Goal: Navigation & Orientation: Go to known website

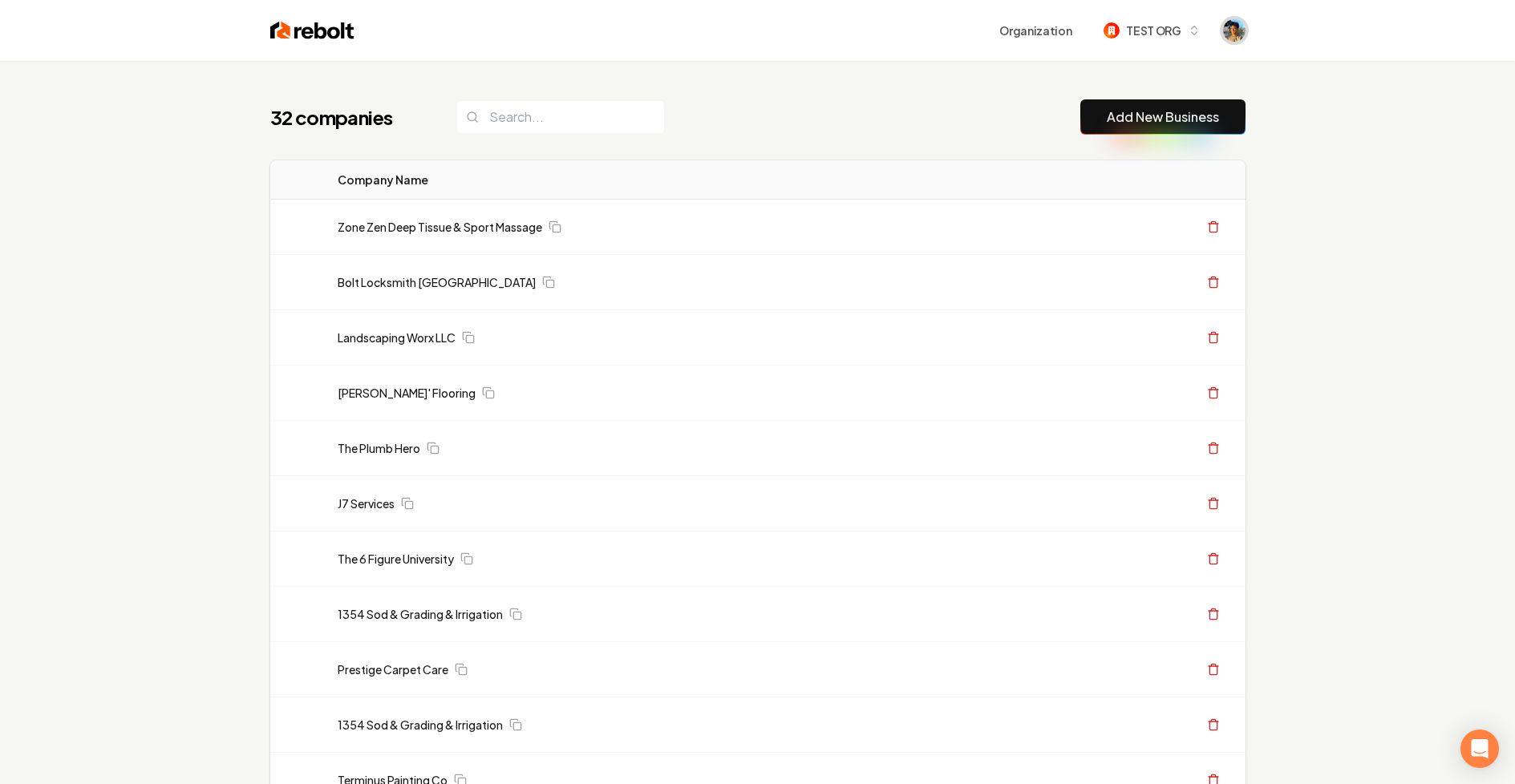
click at [1235, 25] on img "Open user button" at bounding box center [1234, 31] width 23 height 23
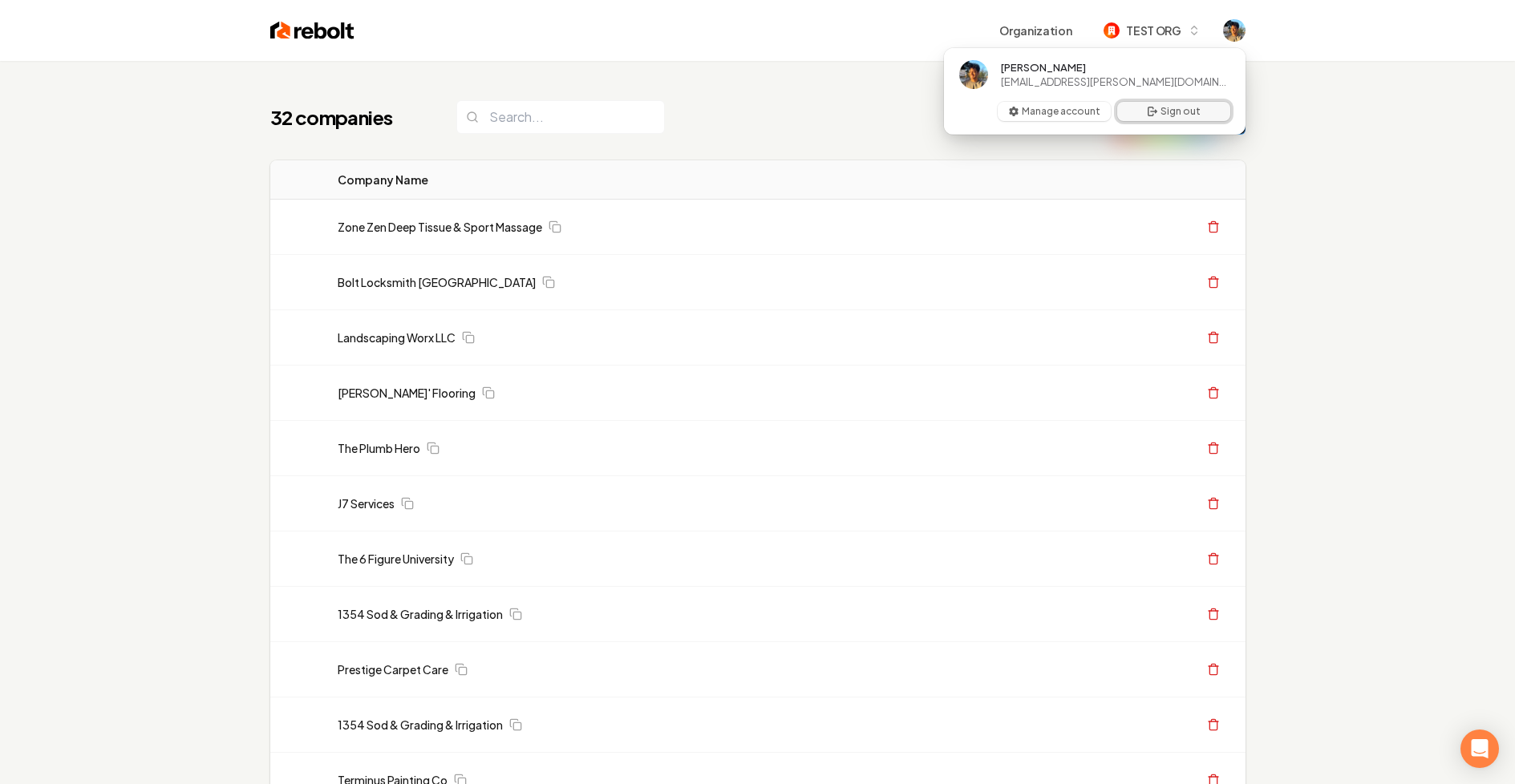
click at [1177, 115] on button "Sign out" at bounding box center [1173, 112] width 113 height 19
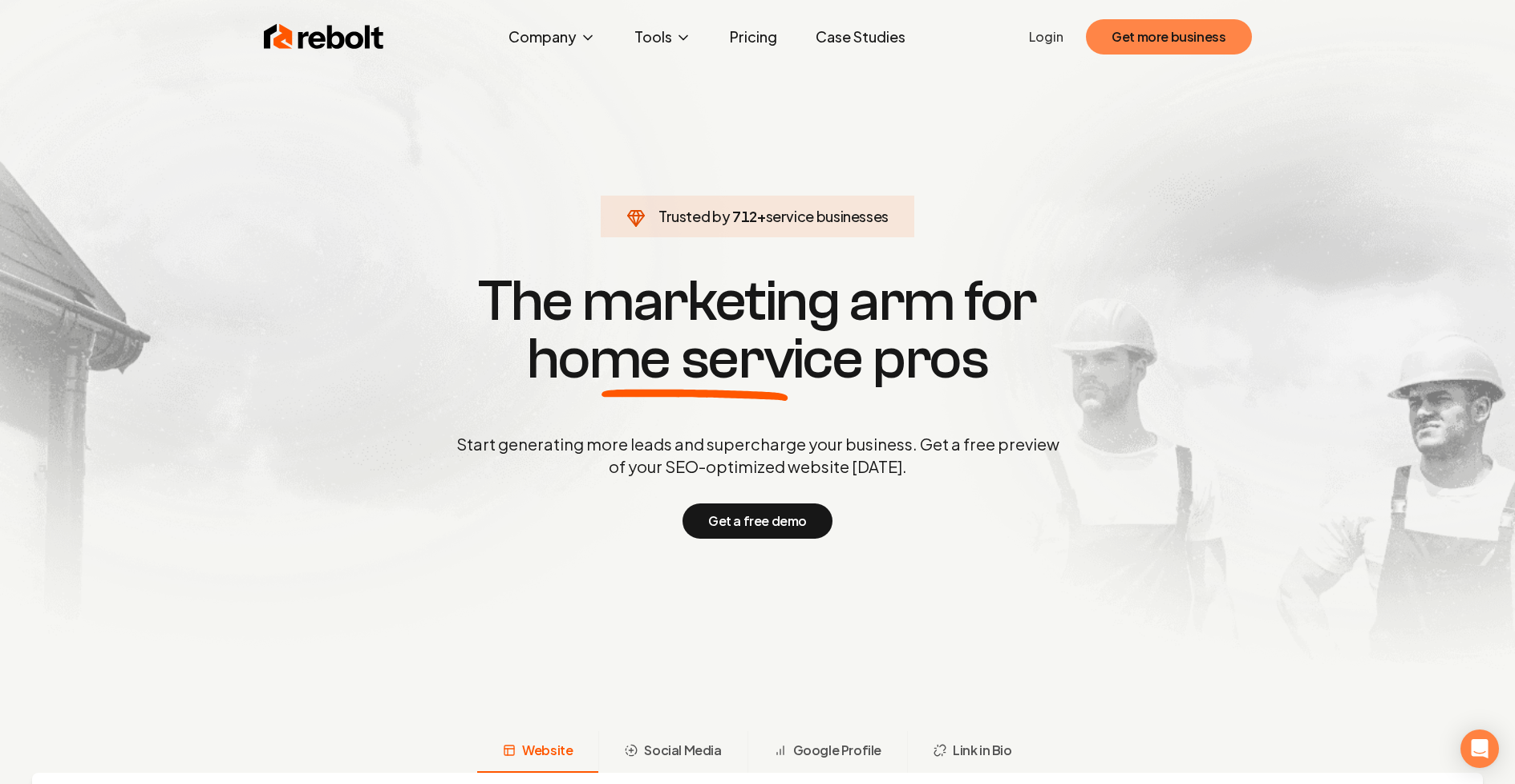
click at [1145, 37] on button "Get more business" at bounding box center [1167, 37] width 165 height 35
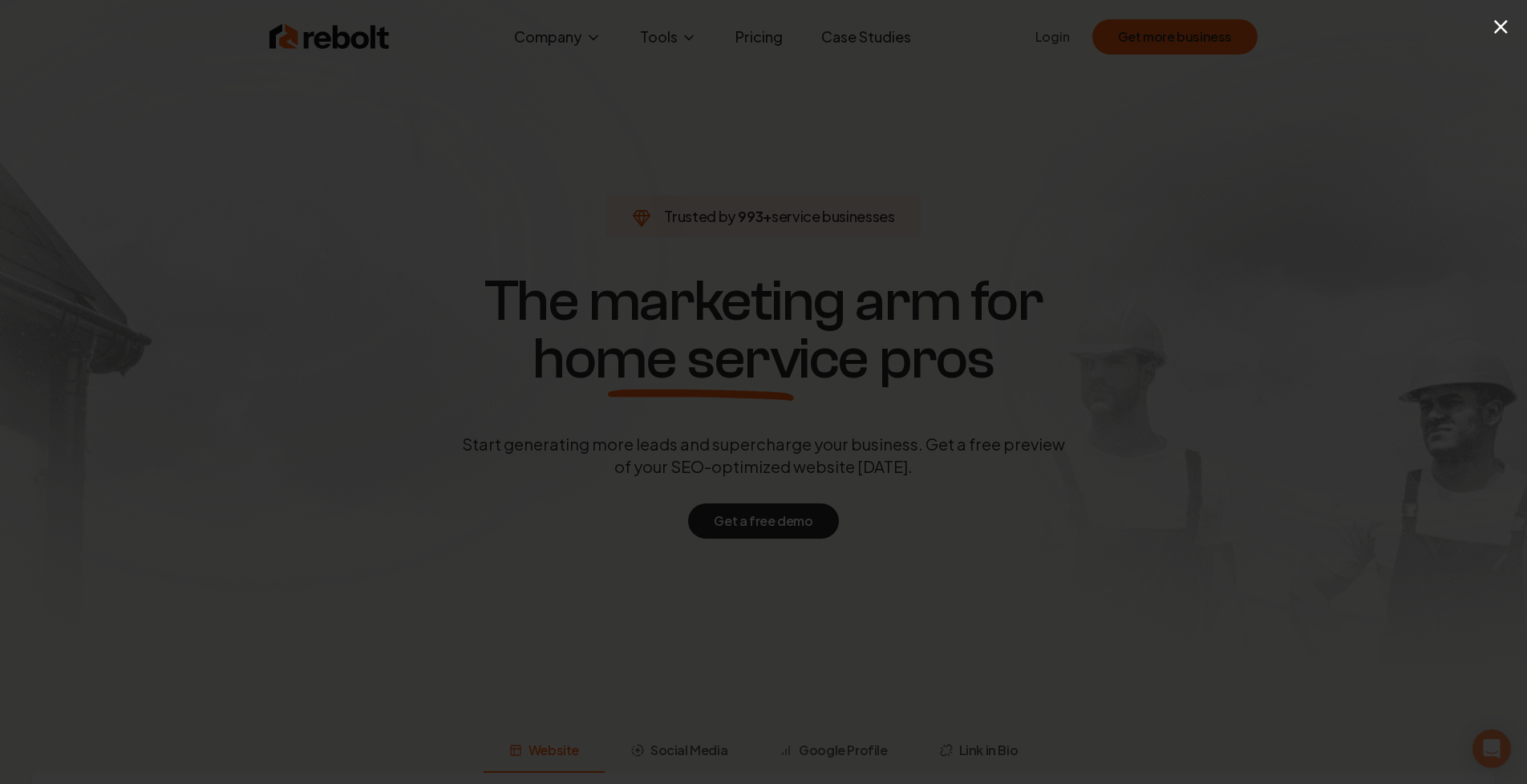
click at [1500, 28] on button "×" at bounding box center [1501, 25] width 20 height 36
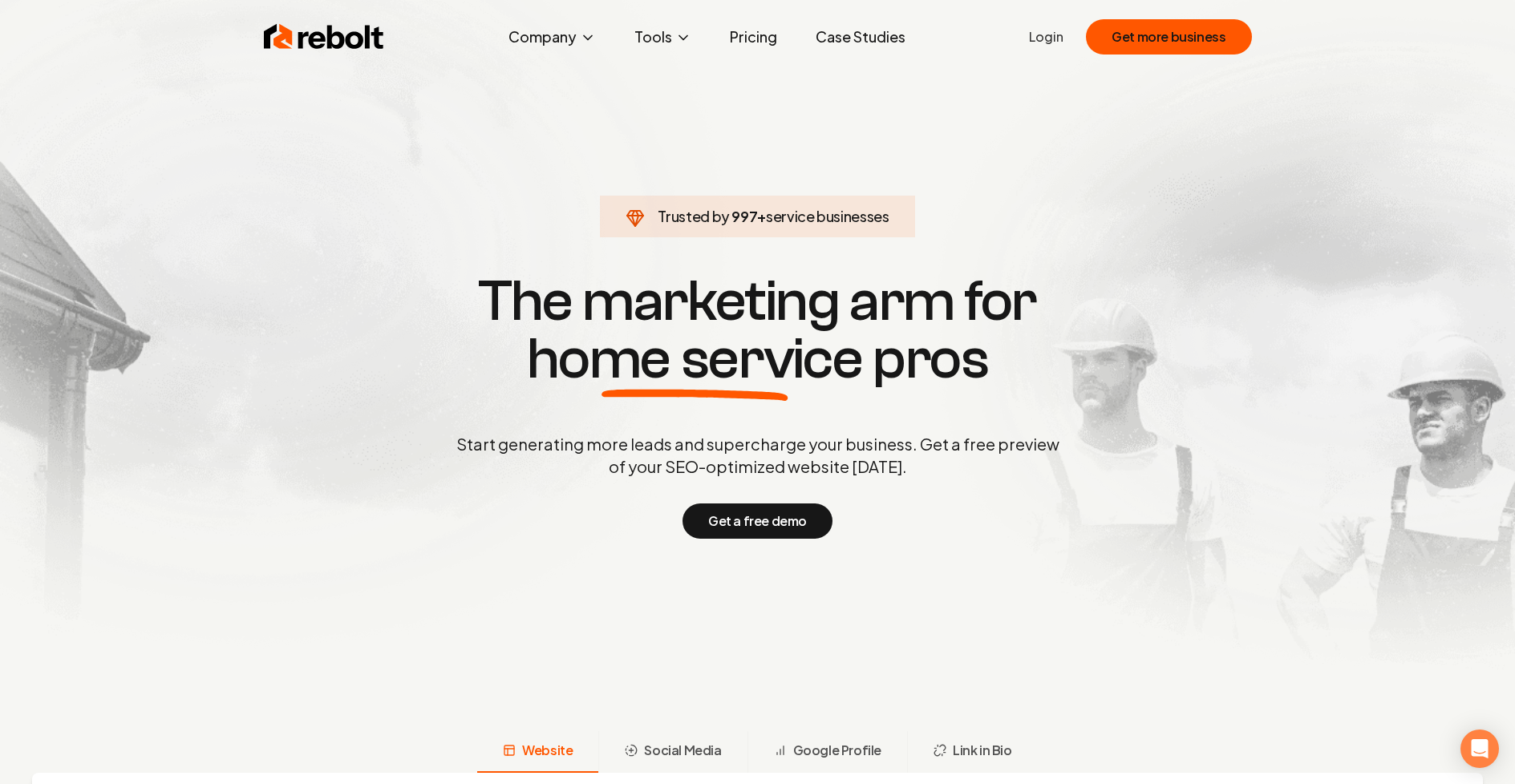
click at [1059, 37] on link "Login" at bounding box center [1045, 37] width 34 height 19
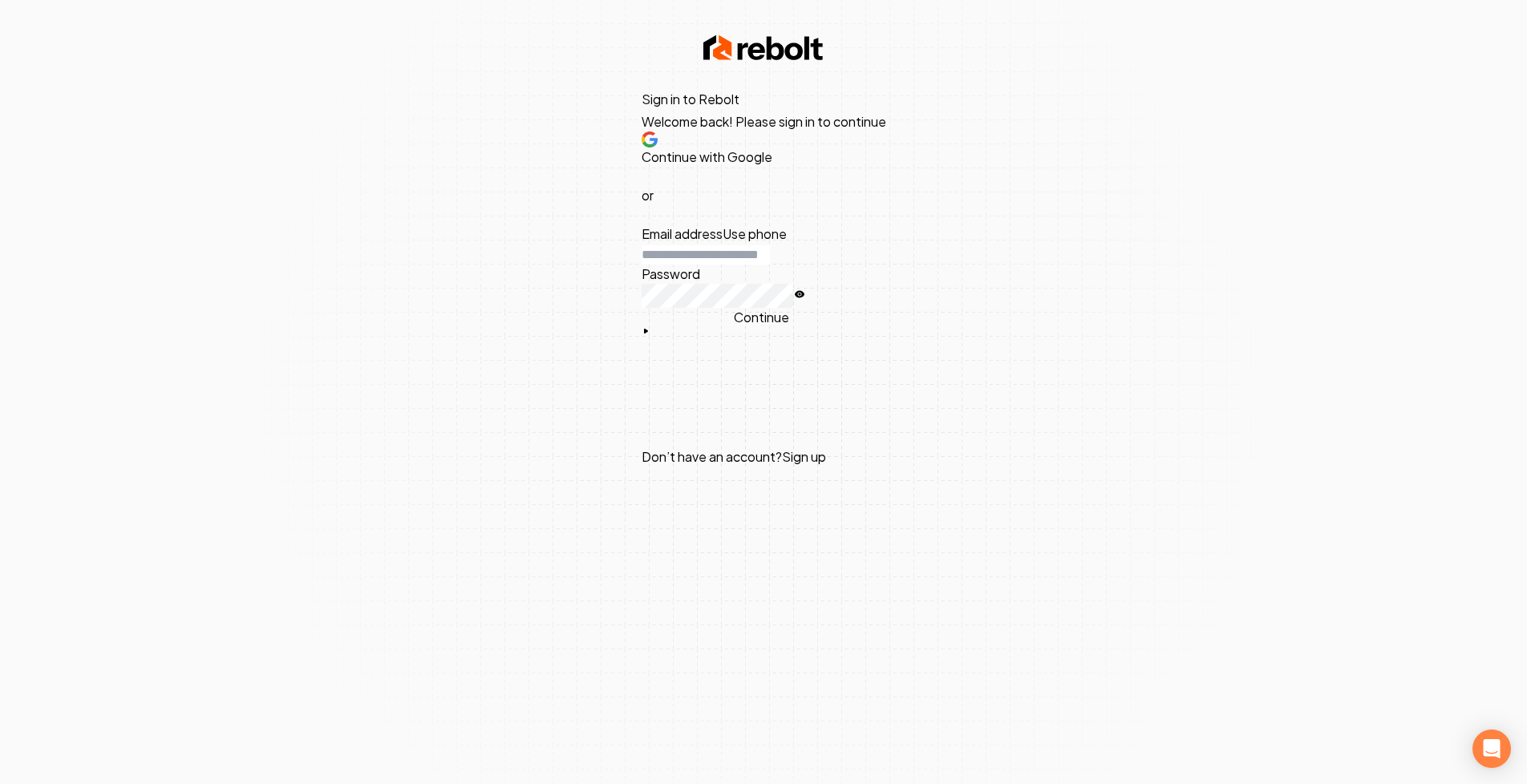
click at [1260, 260] on div "Sign in to Rebolt Welcome back! Please sign in to continue Continue with Google…" at bounding box center [764, 392] width 1527 height 784
click at [753, 165] on span "Continue with Google" at bounding box center [708, 156] width 131 height 17
